Goal: Information Seeking & Learning: Learn about a topic

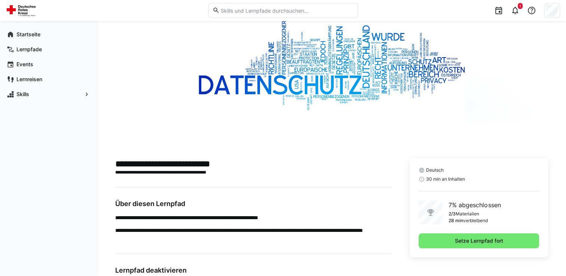
scroll to position [67, 0]
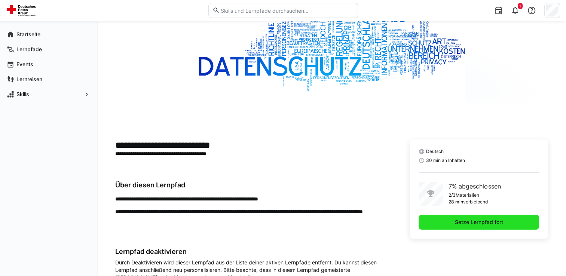
click at [485, 218] on span "Setze Lernpfad fort" at bounding box center [479, 221] width 50 height 7
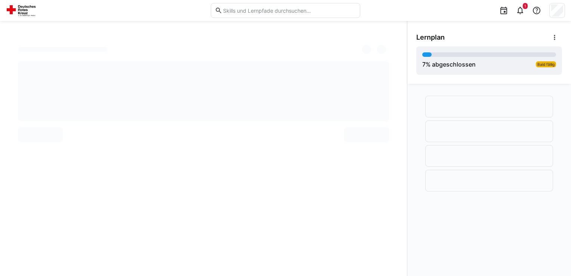
click at [485, 168] on div at bounding box center [490, 144] width 146 height 102
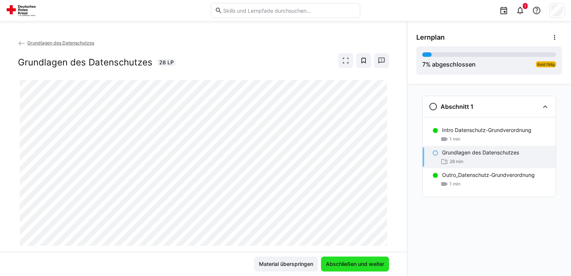
click at [363, 262] on span "Abschließen und weiter" at bounding box center [355, 263] width 61 height 7
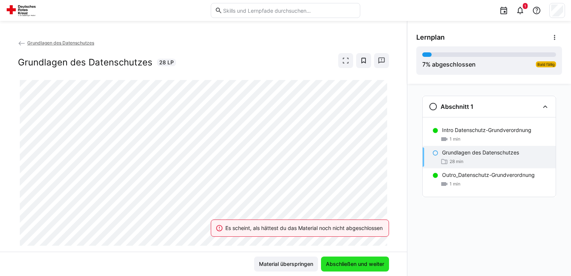
click at [363, 262] on span "Abschließen und weiter" at bounding box center [355, 263] width 61 height 7
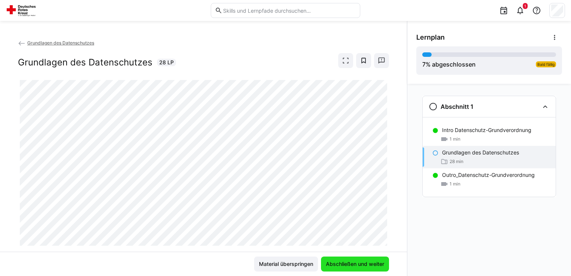
click at [363, 262] on span "Abschließen und weiter" at bounding box center [355, 263] width 61 height 7
click at [287, 266] on span "Material überspringen" at bounding box center [286, 263] width 56 height 7
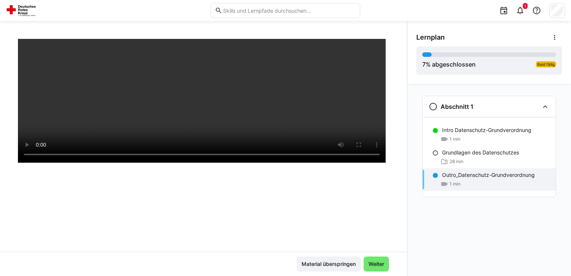
scroll to position [127, 0]
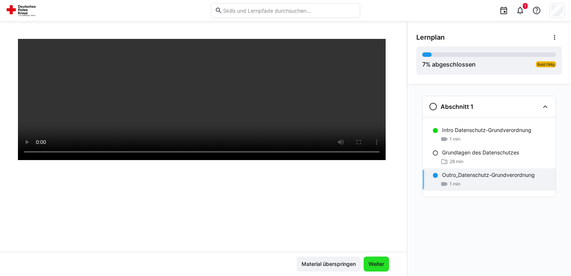
click at [377, 261] on span "Weiter" at bounding box center [377, 263] width 18 height 7
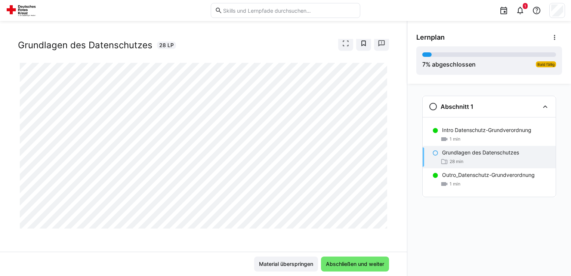
click at [377, 261] on span "Abschließen und weiter" at bounding box center [355, 263] width 61 height 7
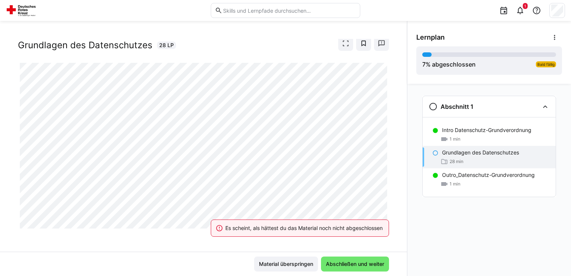
click at [377, 261] on span "Abschließen und weiter" at bounding box center [355, 263] width 61 height 7
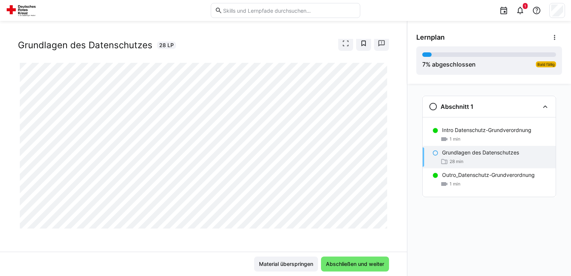
click at [451, 159] on span "28 min" at bounding box center [457, 162] width 14 height 6
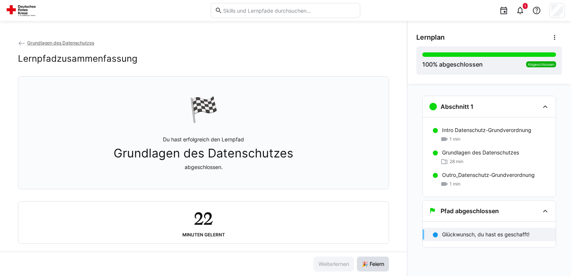
click at [371, 266] on span "🎉 Feiern" at bounding box center [373, 263] width 25 height 7
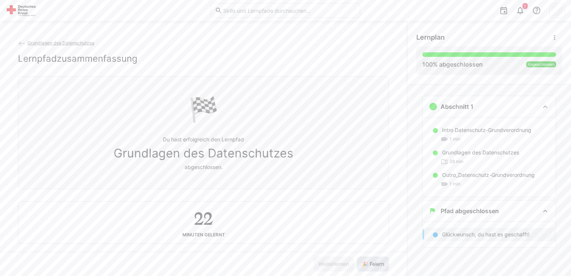
click at [371, 266] on span "🎉 Feiern" at bounding box center [373, 263] width 25 height 7
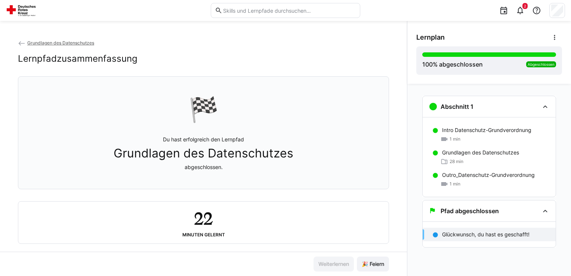
drag, startPoint x: 288, startPoint y: 129, endPoint x: 285, endPoint y: 201, distance: 72.3
click at [285, 201] on div "🏁 Du hast erfolgreich den Lernpfad Grundlagen des Datenschutzes abgeschlossen. …" at bounding box center [203, 160] width 371 height 168
